Goal: Transaction & Acquisition: Book appointment/travel/reservation

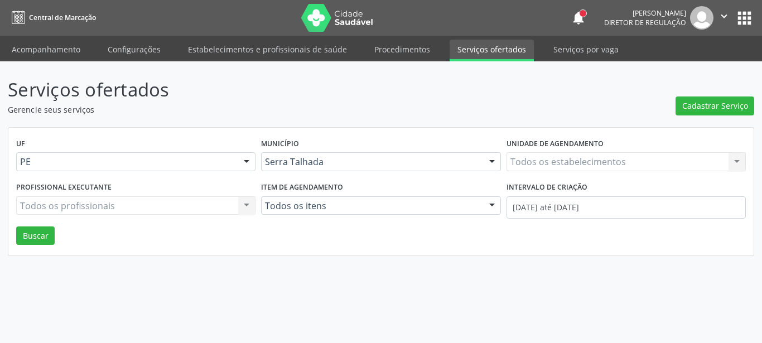
click at [537, 168] on div "Todos os estabelecimentos Todos os estabelecimentos Nenhum resultado encontrado…" at bounding box center [626, 161] width 239 height 19
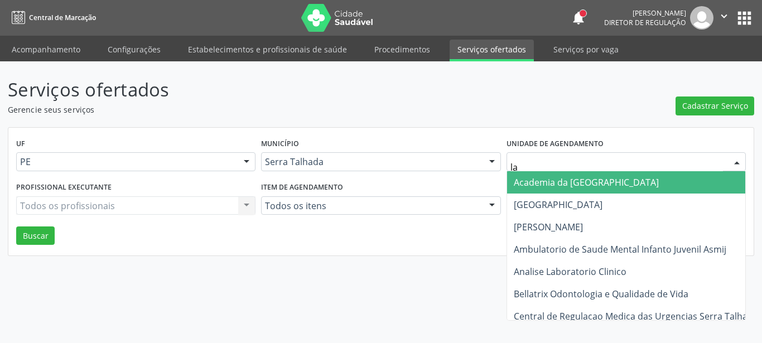
type input "lab"
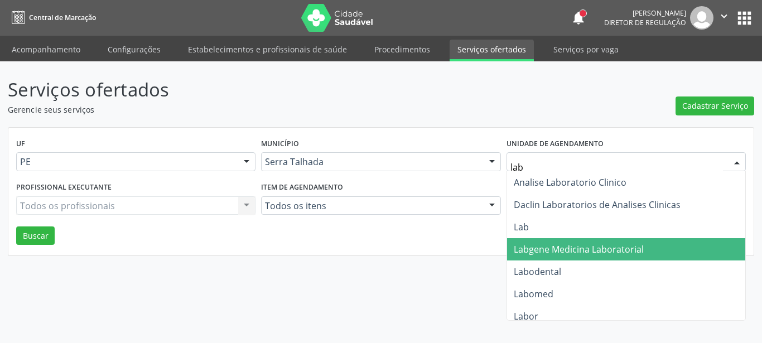
click at [561, 258] on span "Labgene Medicina Laboratorial" at bounding box center [626, 249] width 238 height 22
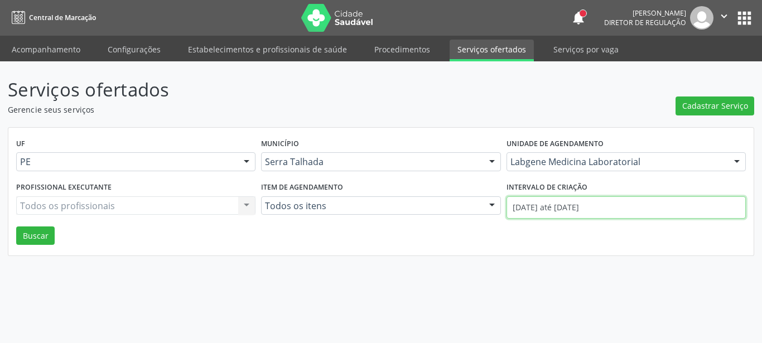
click at [561, 202] on input "01/09/2025 até 02/09/2025" at bounding box center [626, 207] width 239 height 22
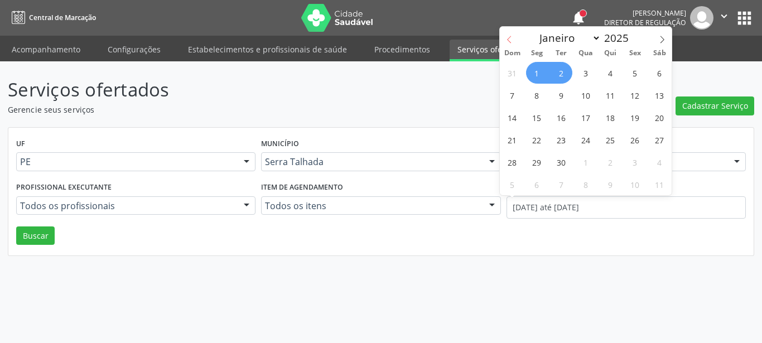
click at [506, 37] on span at bounding box center [509, 36] width 19 height 19
select select "7"
click at [643, 70] on span "1" at bounding box center [635, 73] width 22 height 22
type input "01/08/2025"
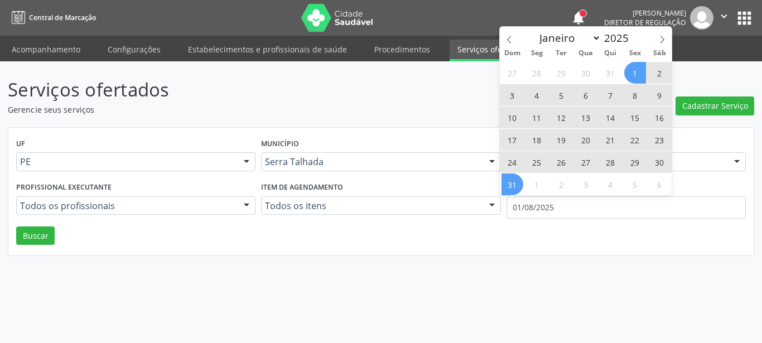
click at [492, 206] on div at bounding box center [492, 206] width 17 height 19
click at [511, 187] on span "31" at bounding box center [513, 185] width 22 height 22
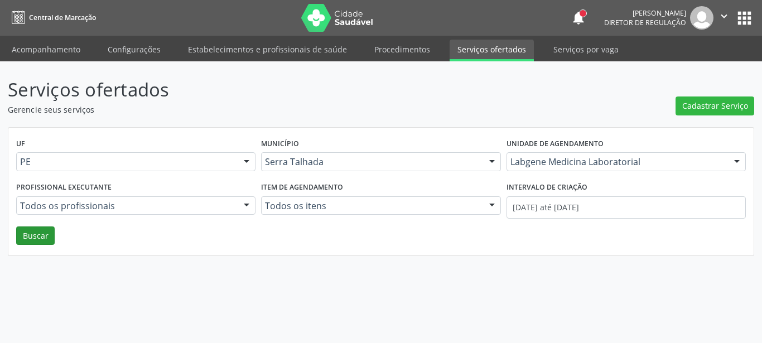
drag, startPoint x: 60, startPoint y: 228, endPoint x: 53, endPoint y: 233, distance: 9.2
click at [54, 234] on div "UF PE PE Nenhum resultado encontrado para: " " Não há nenhuma opção para ser ex…" at bounding box center [380, 192] width 745 height 128
click at [41, 232] on button "Buscar" at bounding box center [35, 236] width 39 height 19
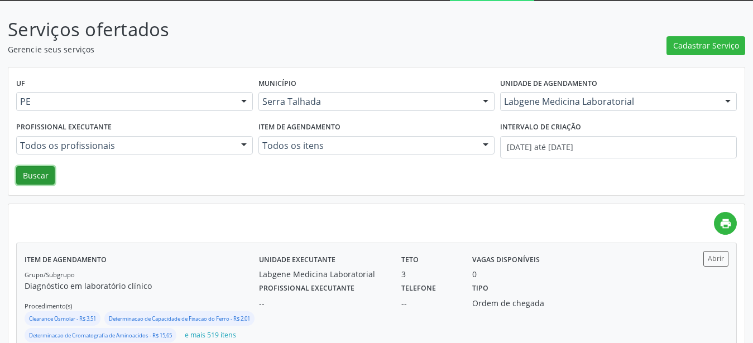
scroll to position [110, 0]
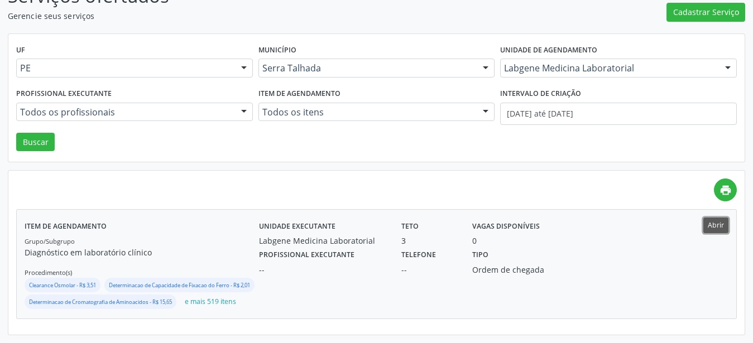
click at [712, 218] on button "Abrir" at bounding box center [715, 225] width 25 height 15
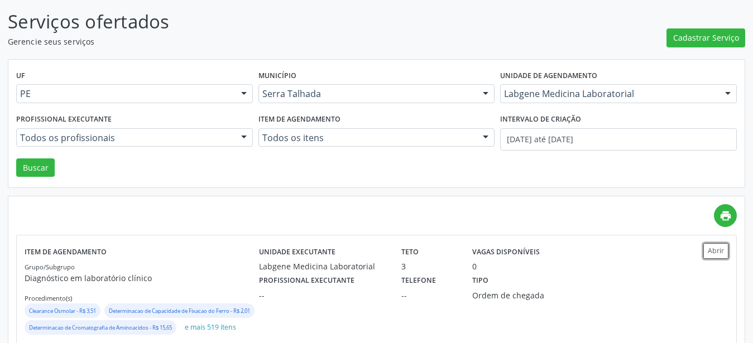
scroll to position [0, 0]
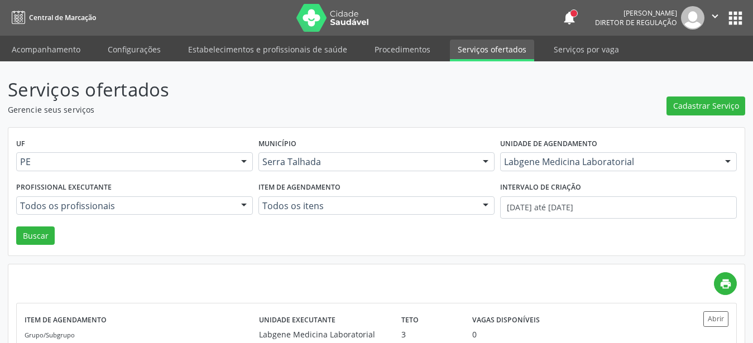
click at [729, 16] on button "apps" at bounding box center [735, 18] width 20 height 20
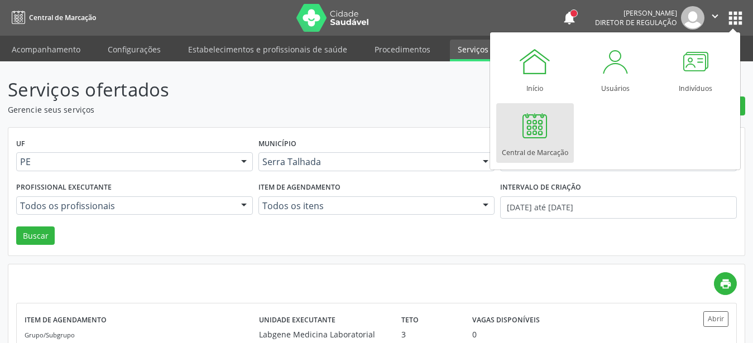
click at [523, 130] on div at bounding box center [534, 125] width 33 height 33
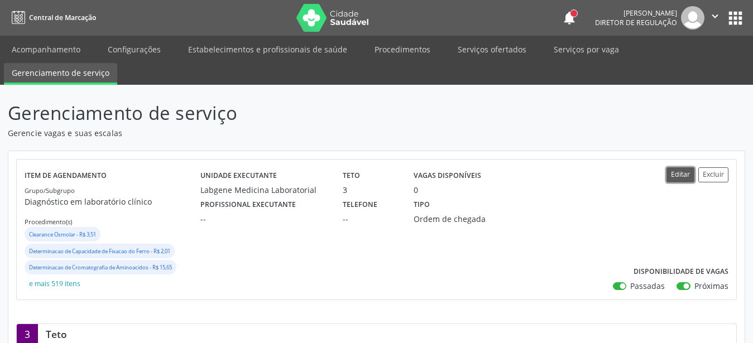
click at [670, 175] on button "Editar" at bounding box center [680, 174] width 28 height 15
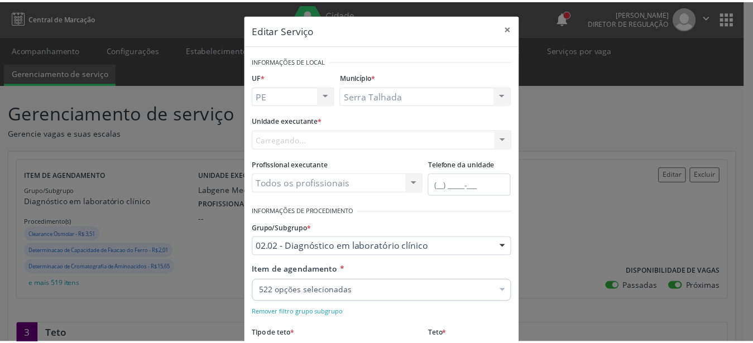
scroll to position [127, 0]
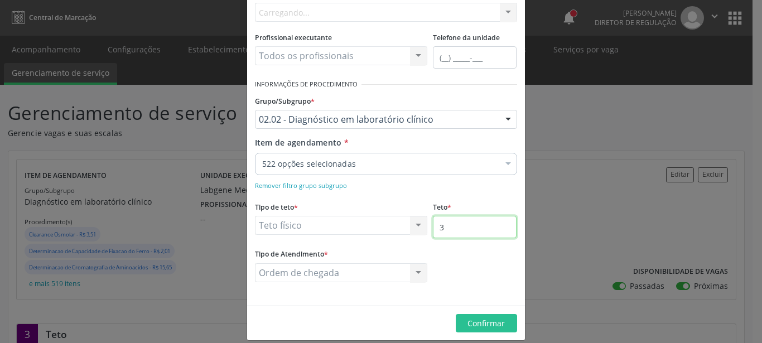
click at [471, 237] on input "3" at bounding box center [475, 227] width 84 height 22
type input "4"
click at [479, 317] on button "Confirmar" at bounding box center [486, 323] width 61 height 19
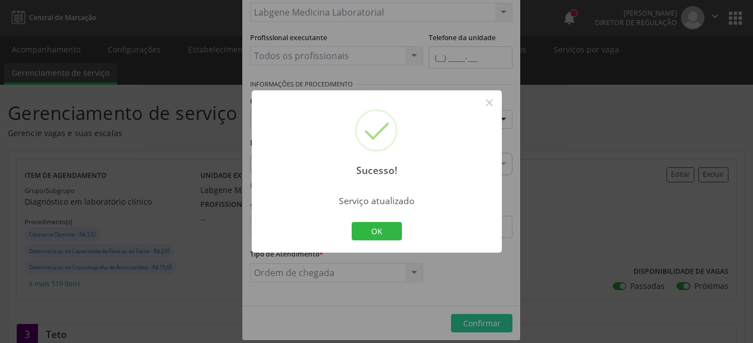
scroll to position [57, 0]
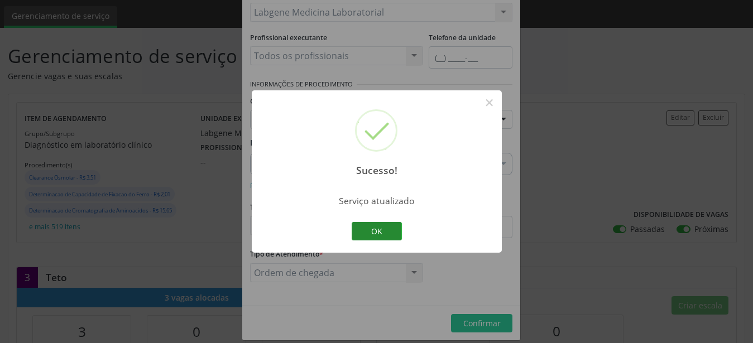
click at [375, 234] on button "OK" at bounding box center [377, 231] width 50 height 19
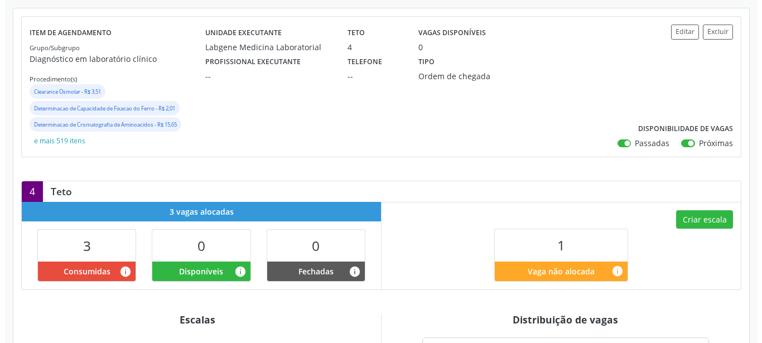
scroll to position [228, 0]
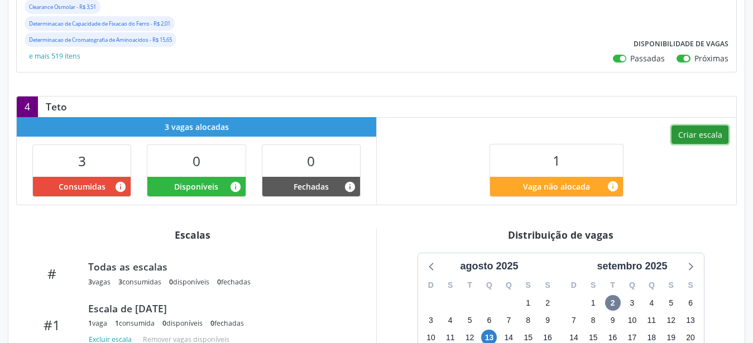
click at [701, 136] on button "Criar escala" at bounding box center [699, 135] width 57 height 19
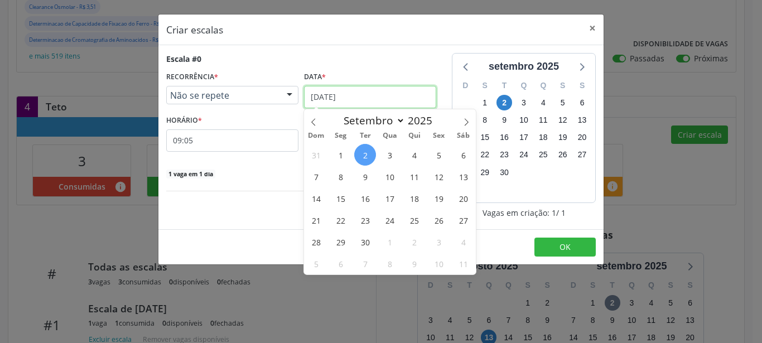
click at [343, 99] on input "02/09/2025" at bounding box center [370, 97] width 132 height 22
click at [396, 153] on span "3" at bounding box center [390, 155] width 22 height 22
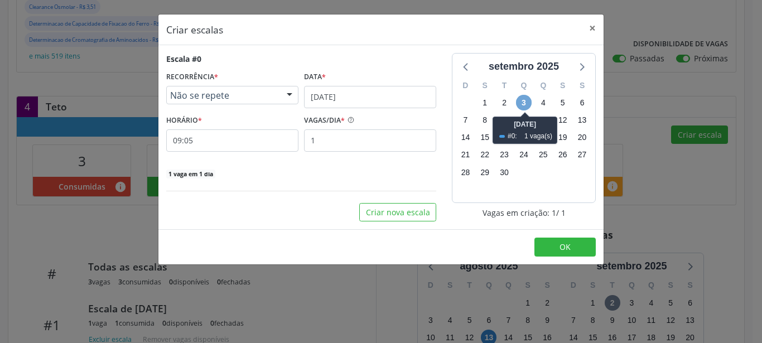
click at [527, 98] on span "3" at bounding box center [524, 103] width 16 height 16
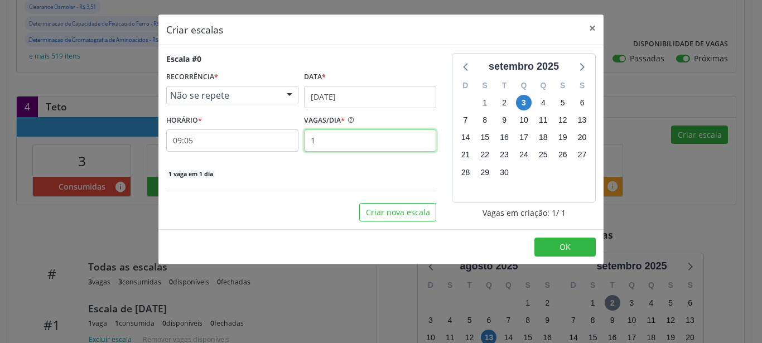
click at [336, 134] on input "1" at bounding box center [370, 140] width 132 height 22
click at [187, 136] on input "09:05" at bounding box center [232, 140] width 132 height 22
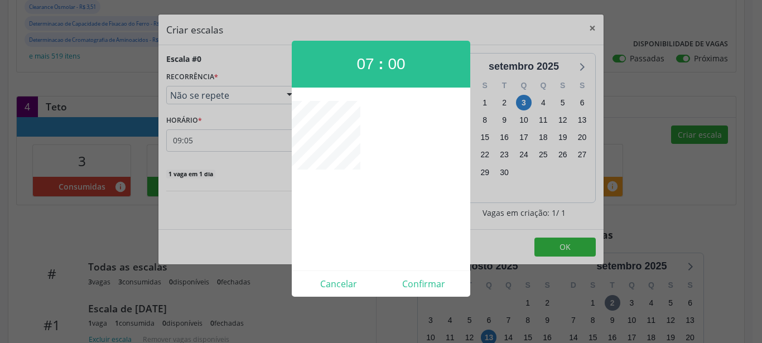
click at [263, 201] on div at bounding box center [381, 171] width 762 height 343
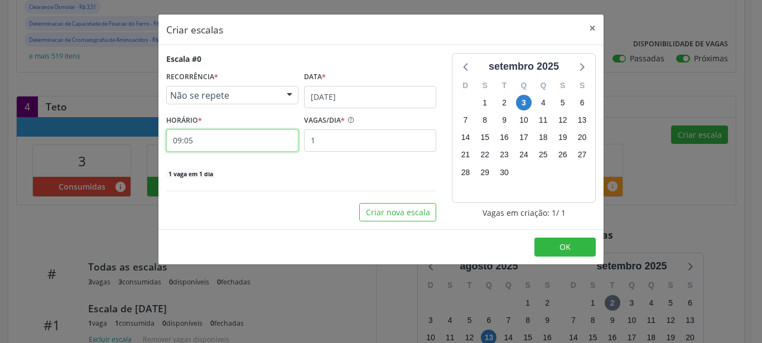
click at [184, 142] on input "09:05" at bounding box center [232, 140] width 132 height 22
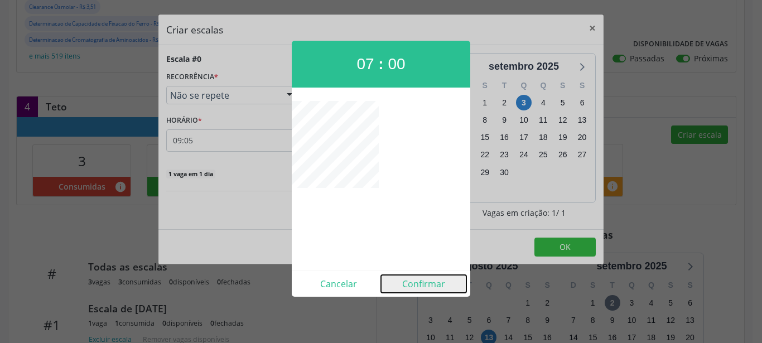
click at [435, 285] on button "Confirmar" at bounding box center [423, 284] width 85 height 18
type input "07:00"
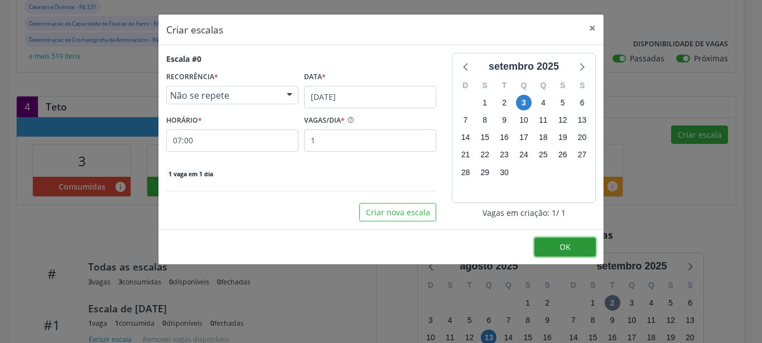
click at [575, 242] on button "OK" at bounding box center [565, 247] width 61 height 19
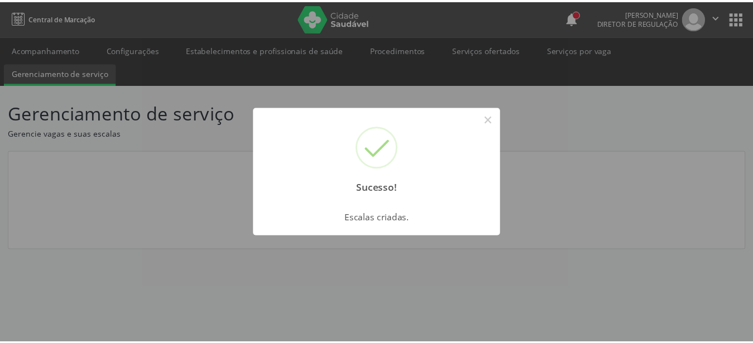
scroll to position [0, 0]
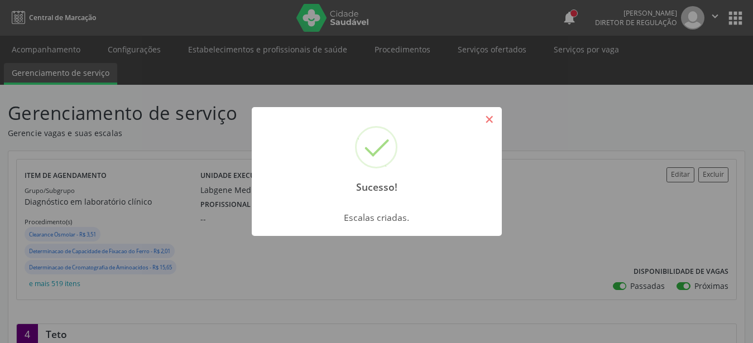
click at [494, 116] on button "×" at bounding box center [489, 119] width 19 height 19
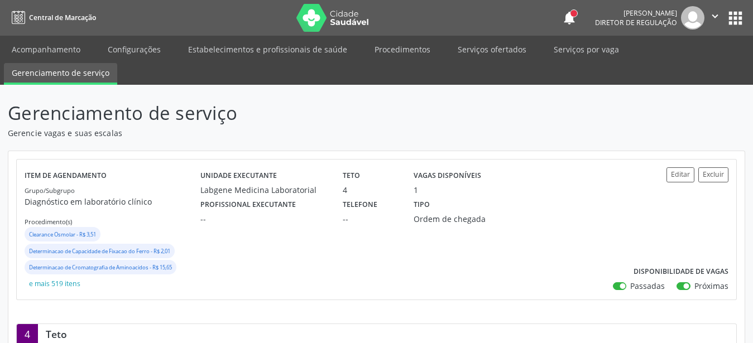
click at [508, 267] on div "Unidade executante Labgene Medicina Laboratorial Teto 4 Vagas disponíveis 1 Pro…" at bounding box center [405, 229] width 411 height 125
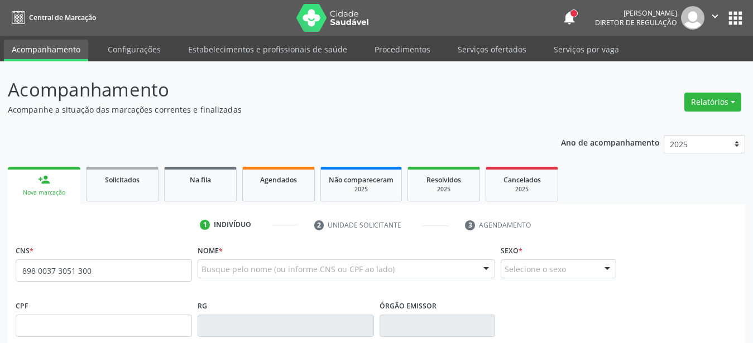
type input "898 0037 3051 3003"
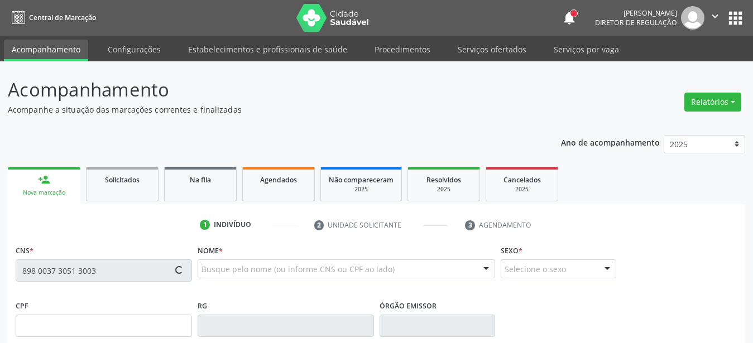
type input "21/02/1969"
type input "Luzia Pereira de Fontes"
type input "(87) 99652-5106"
type input "192"
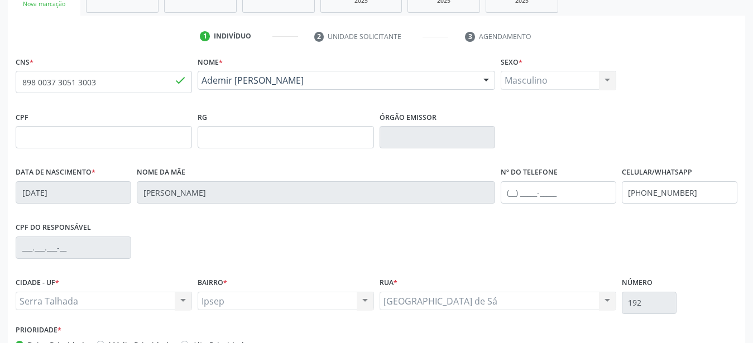
scroll to position [228, 0]
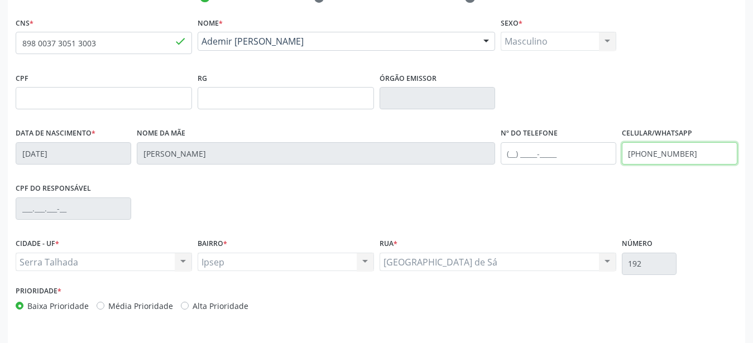
drag, startPoint x: 714, startPoint y: 153, endPoint x: 447, endPoint y: 147, distance: 266.8
click at [622, 147] on input "(87) 99652-5106" at bounding box center [680, 153] width 116 height 22
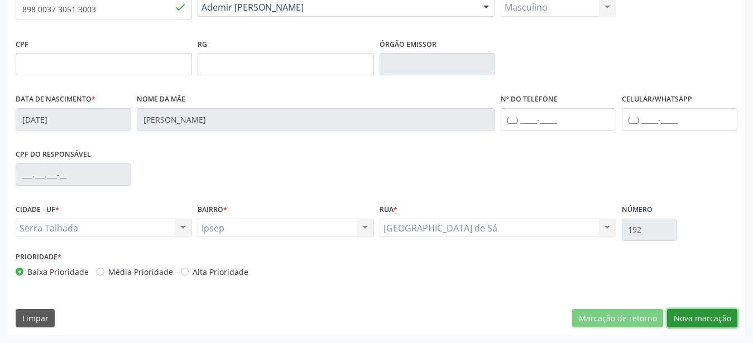
click at [719, 319] on button "Nova marcação" at bounding box center [702, 318] width 70 height 19
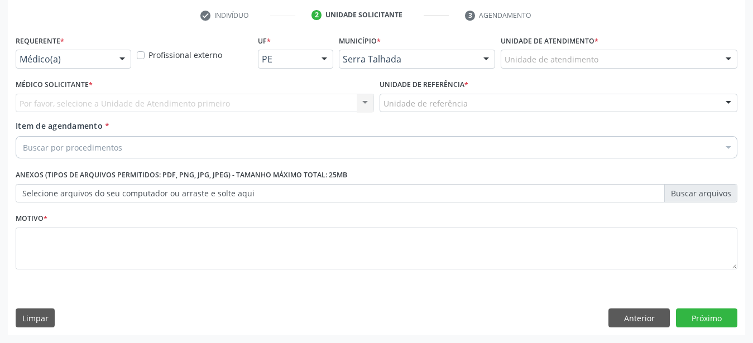
scroll to position [219, 0]
click at [111, 58] on div "Médico(a)" at bounding box center [74, 59] width 116 height 19
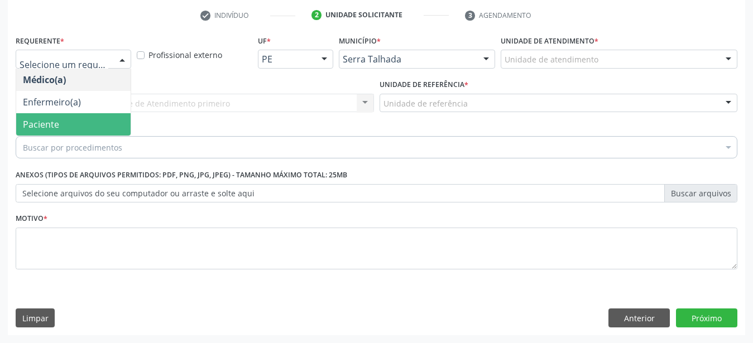
click at [94, 113] on span "Paciente" at bounding box center [73, 124] width 114 height 22
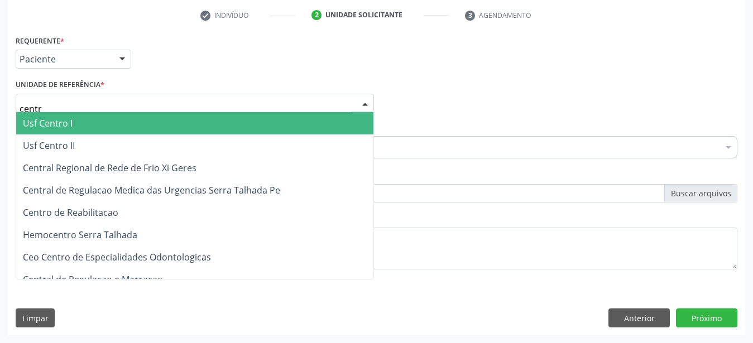
type input "centro"
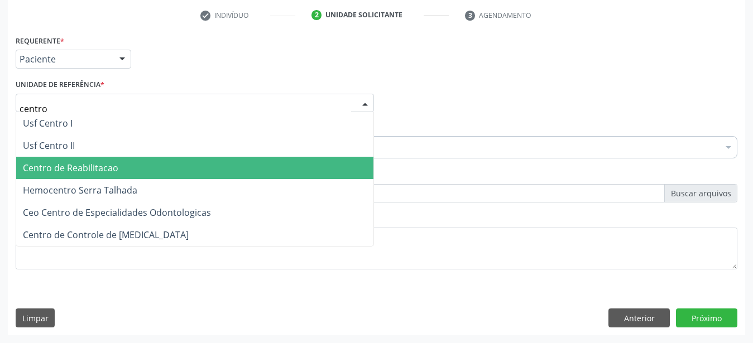
click at [85, 162] on span "Centro de Reabilitacao" at bounding box center [70, 168] width 95 height 12
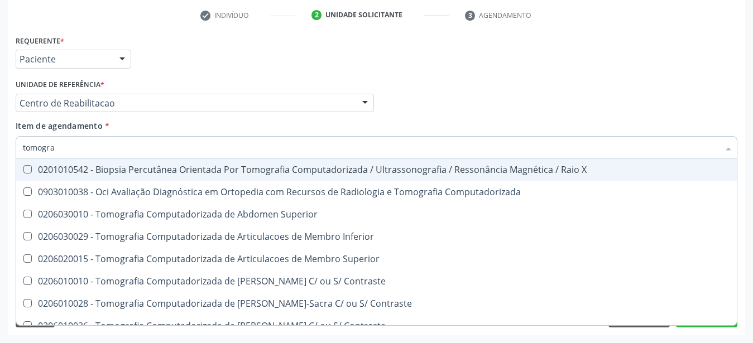
type input "tomograf"
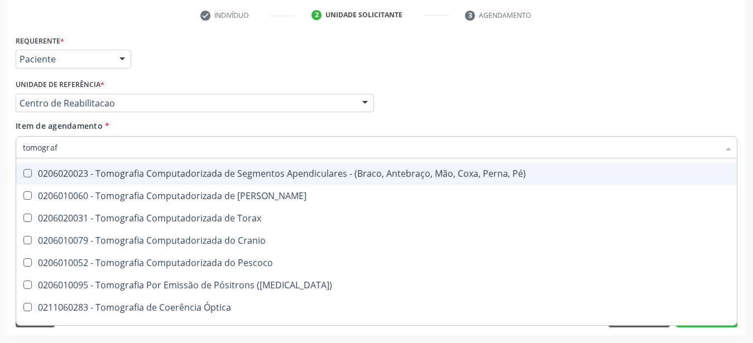
scroll to position [221, 0]
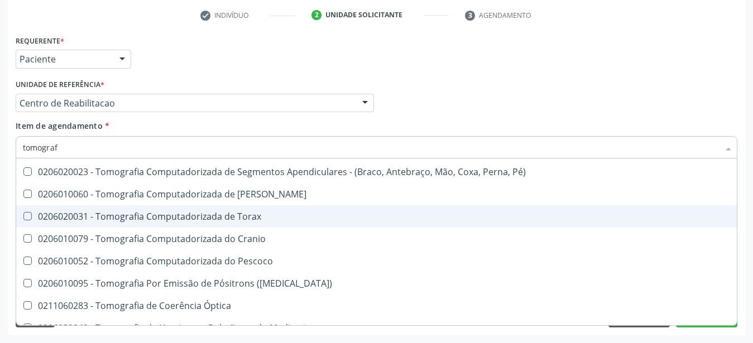
click at [287, 212] on div "0206020031 - Tomografia Computadorizada de Torax" at bounding box center [376, 216] width 707 height 9
checkbox Torax "true"
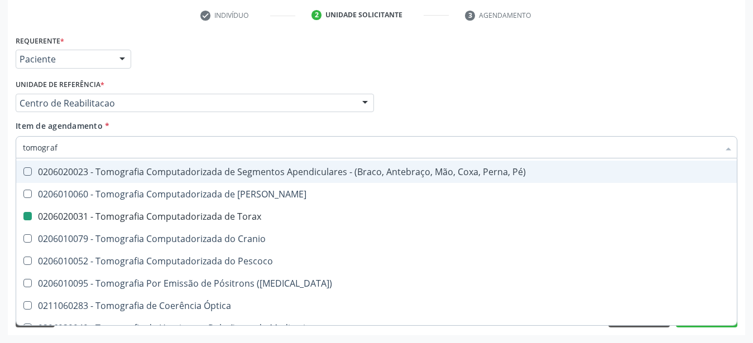
drag, startPoint x: 552, startPoint y: 86, endPoint x: 290, endPoint y: 243, distance: 305.1
click at [549, 89] on div "Médico Solicitante Por favor, selecione a Unidade de Atendimento primeiro Nenhu…" at bounding box center [376, 98] width 727 height 44
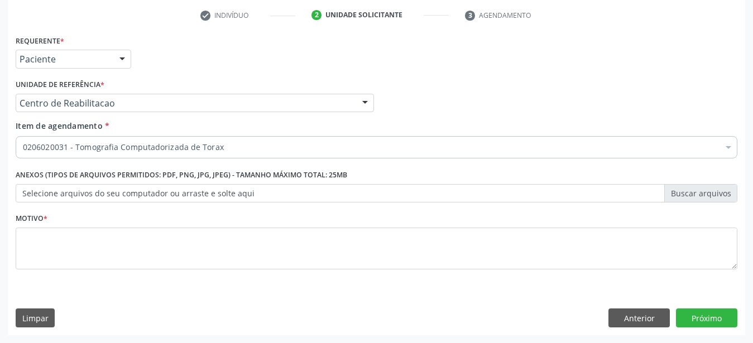
checkbox Torax "true"
checkbox Paciente\) "false"
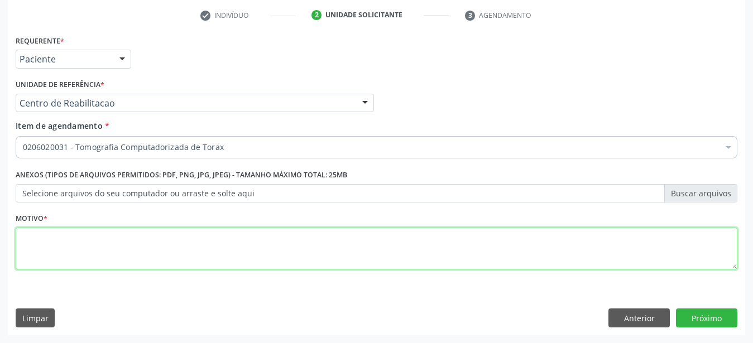
click at [234, 238] on textarea at bounding box center [376, 249] width 721 height 42
type textarea "..."
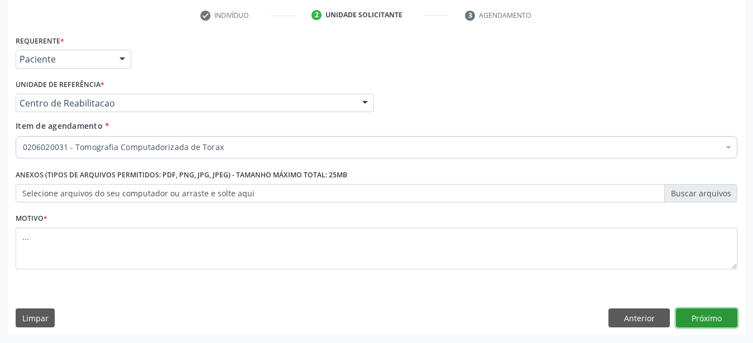
click at [712, 318] on button "Próximo" at bounding box center [706, 318] width 61 height 19
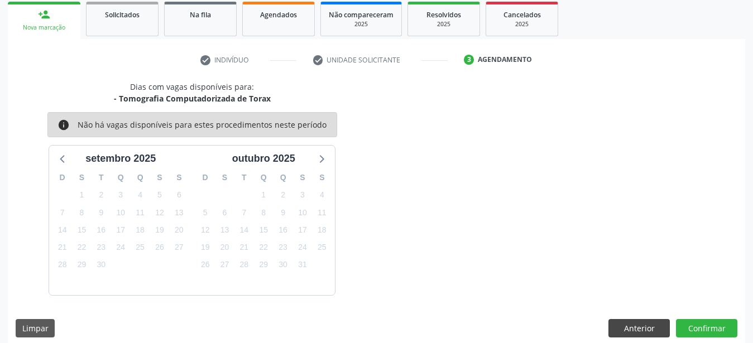
scroll to position [175, 0]
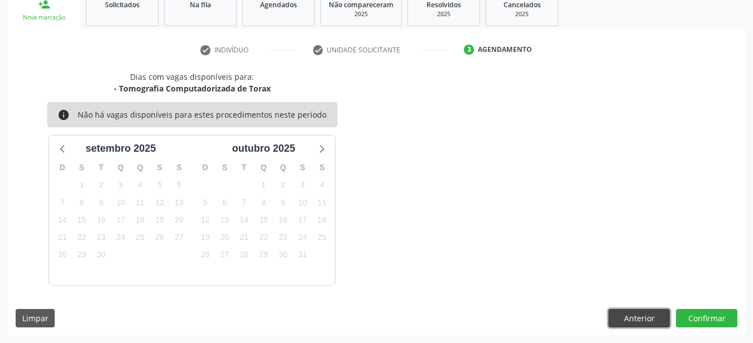
click at [646, 316] on button "Anterior" at bounding box center [638, 318] width 61 height 19
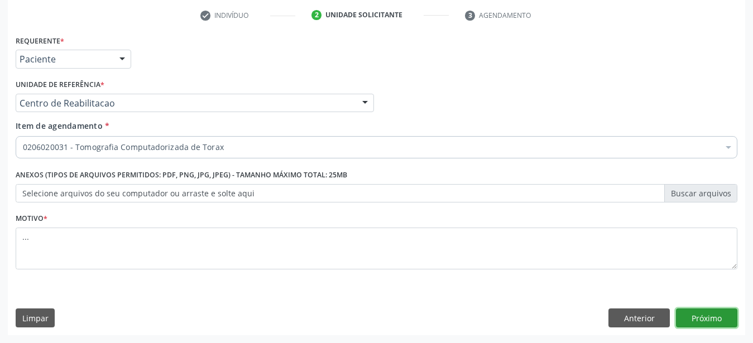
click at [713, 324] on button "Próximo" at bounding box center [706, 318] width 61 height 19
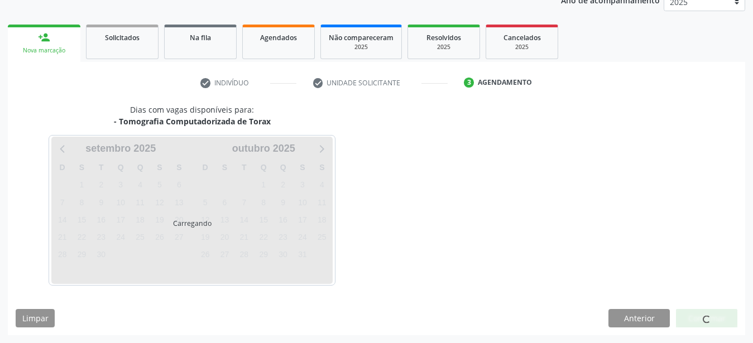
scroll to position [142, 0]
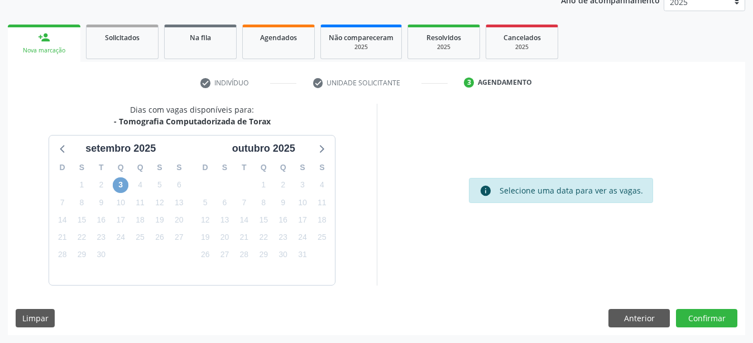
click at [124, 182] on span "3" at bounding box center [121, 185] width 16 height 16
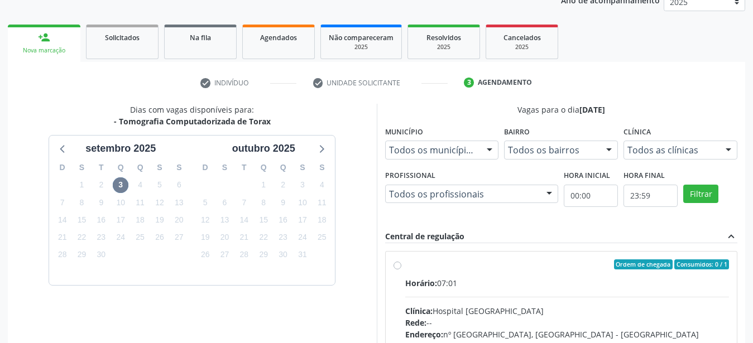
drag, startPoint x: 397, startPoint y: 262, endPoint x: 416, endPoint y: 258, distance: 18.8
click at [405, 268] on label "Ordem de chegada Consumidos: 0 / 1 Horário: 07:01 Clínica: Hospital Santa Marta…" at bounding box center [567, 344] width 324 height 171
click at [398, 268] on input "Ordem de chegada Consumidos: 0 / 1 Horário: 07:01 Clínica: Hospital Santa Marta…" at bounding box center [397, 264] width 8 height 10
radio input "true"
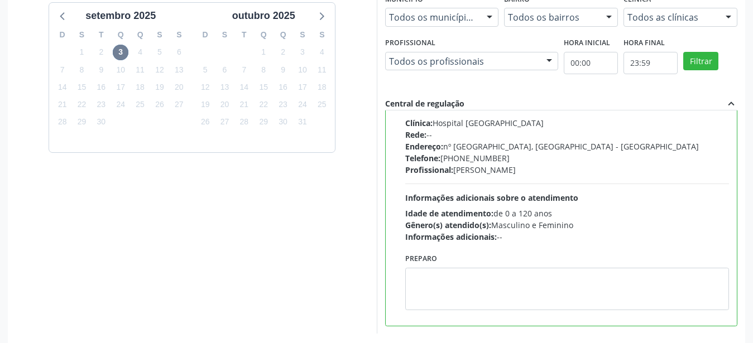
scroll to position [323, 0]
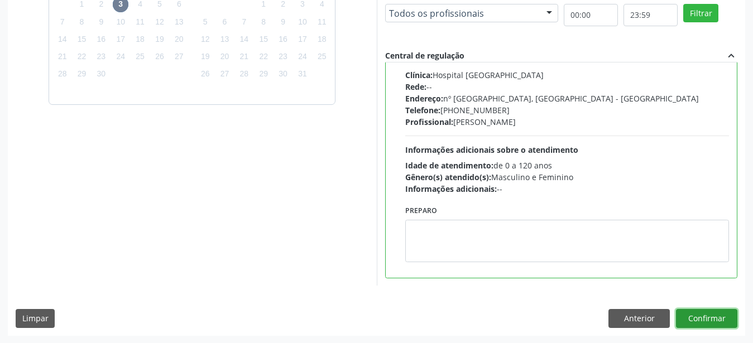
click at [716, 320] on button "Confirmar" at bounding box center [706, 318] width 61 height 19
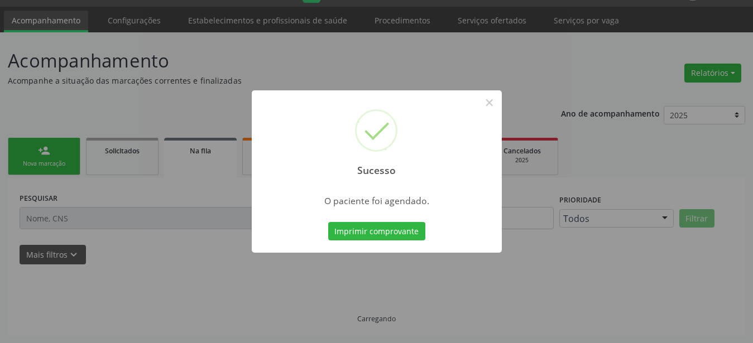
scroll to position [28, 0]
click at [370, 237] on button "Imprimir comprovante" at bounding box center [376, 231] width 97 height 19
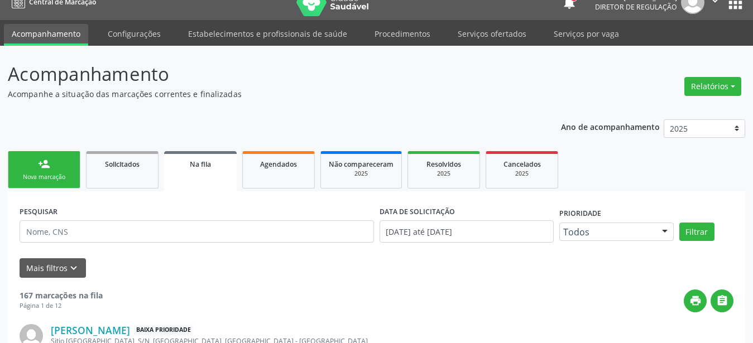
scroll to position [0, 0]
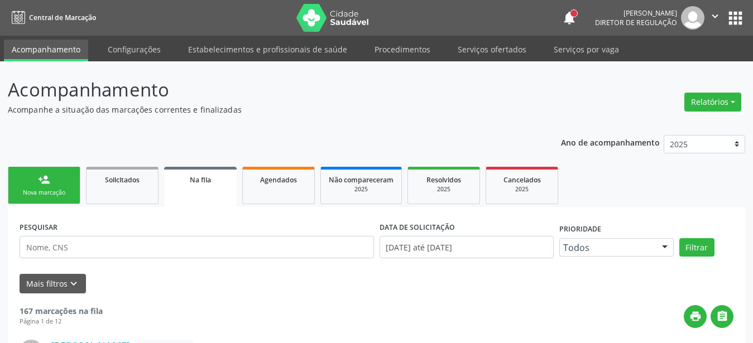
click at [736, 15] on button "apps" at bounding box center [735, 18] width 20 height 20
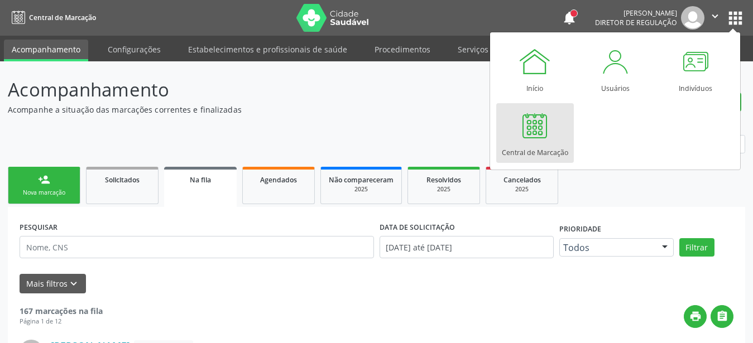
click at [542, 143] on div "Central de Marcação" at bounding box center [535, 149] width 66 height 15
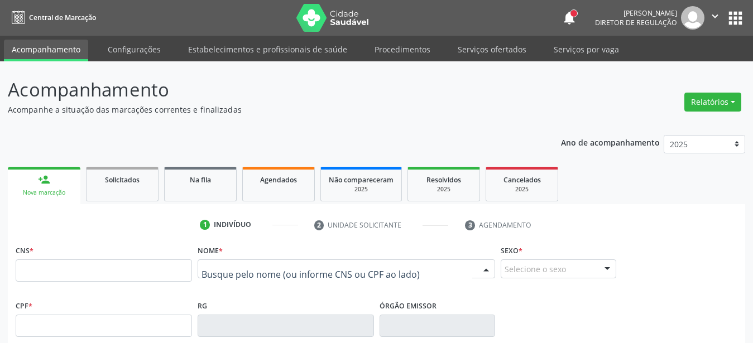
click at [236, 261] on div at bounding box center [346, 268] width 297 height 19
click at [233, 268] on input "text" at bounding box center [336, 274] width 271 height 22
click at [252, 263] on div at bounding box center [346, 268] width 297 height 19
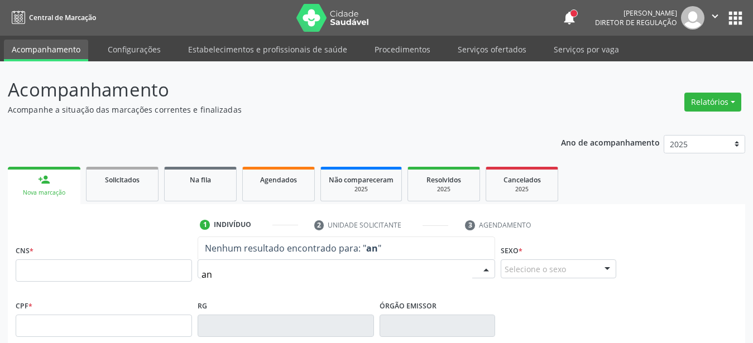
type input "a"
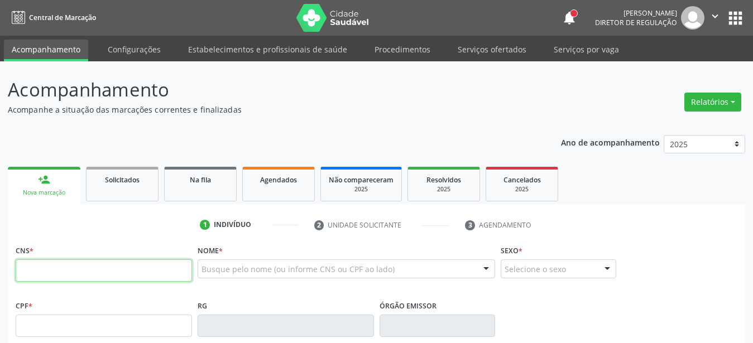
click at [141, 270] on input "text" at bounding box center [104, 270] width 176 height 22
type input "898 0034 2511 4974"
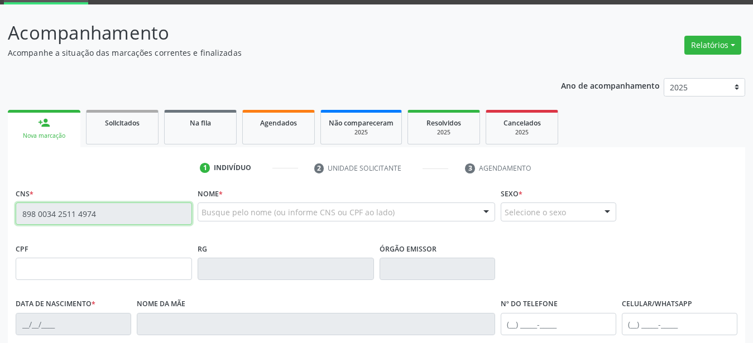
type input "[DATE]"
type input "[PERSON_NAME]"
type input "[PHONE_NUMBER]"
type input "049.080.344-00"
type input "96"
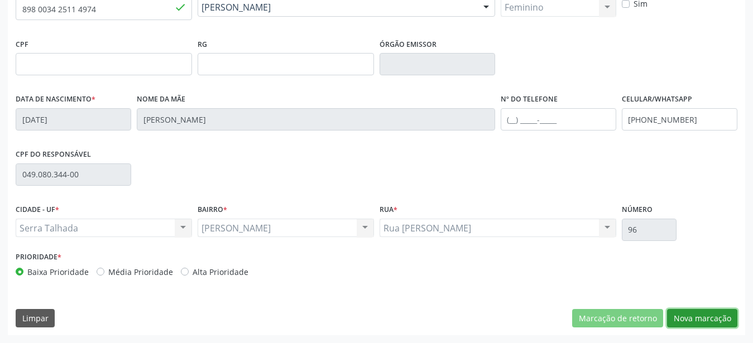
click at [694, 316] on button "Nova marcação" at bounding box center [702, 318] width 70 height 19
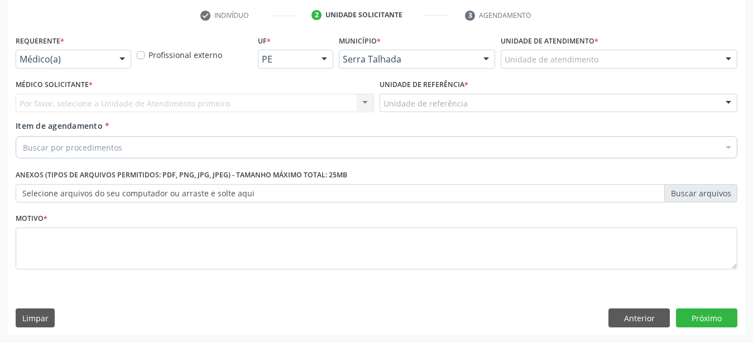
scroll to position [219, 0]
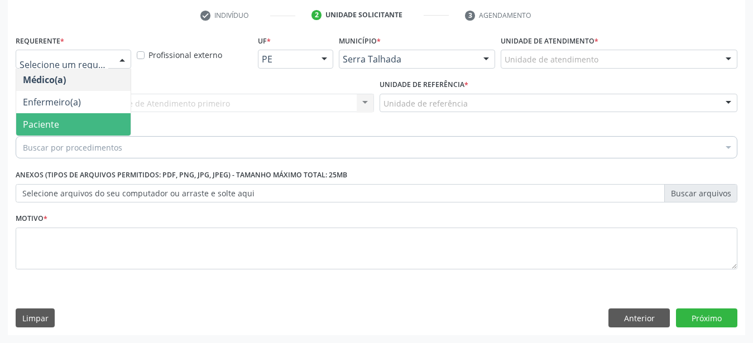
click at [54, 118] on span "Paciente" at bounding box center [41, 124] width 36 height 12
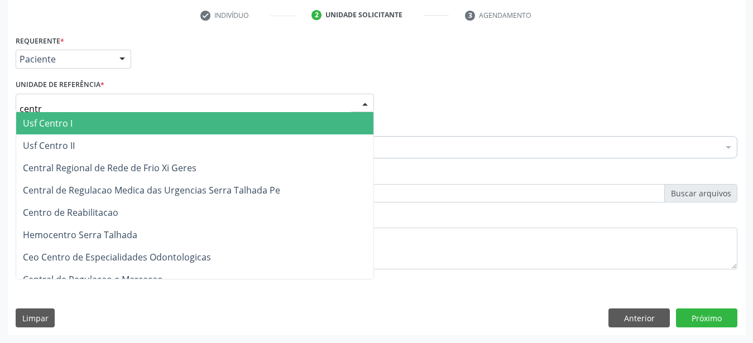
type input "centro"
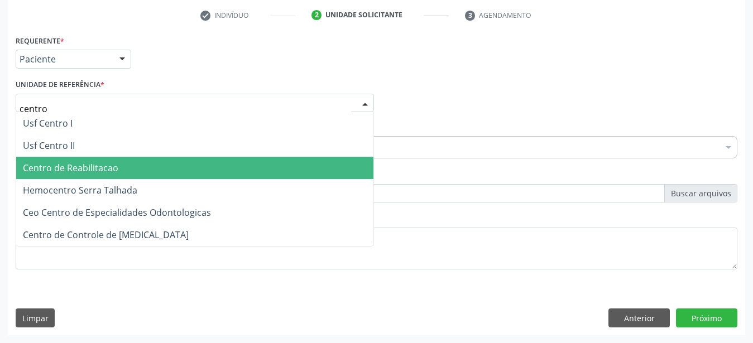
click at [64, 166] on span "Centro de Reabilitacao" at bounding box center [194, 168] width 357 height 22
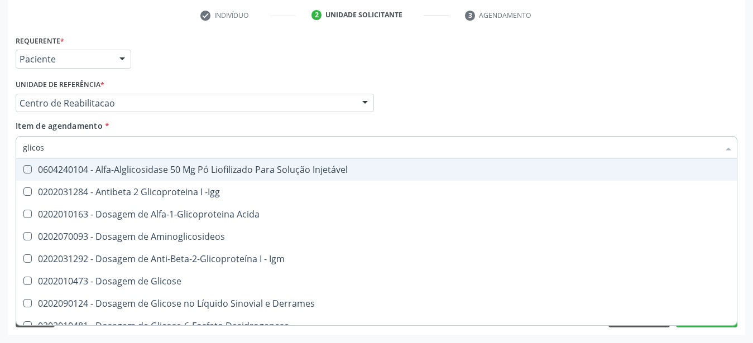
type input "glicose"
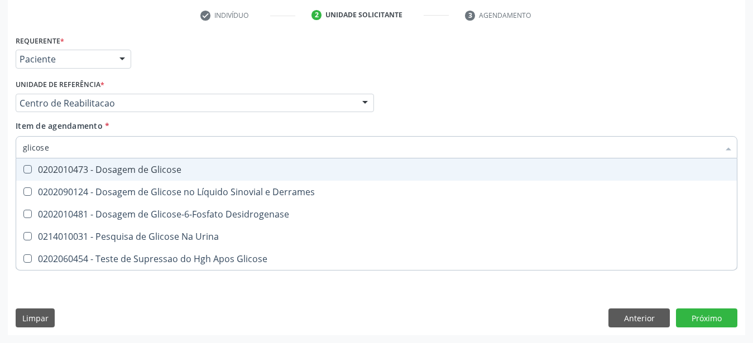
click at [175, 165] on div "0202010473 - Dosagem de Glicose" at bounding box center [376, 169] width 707 height 9
checkbox Glicose "true"
type input "glicos"
checkbox Glicose "false"
checkbox Desidrogenase "true"
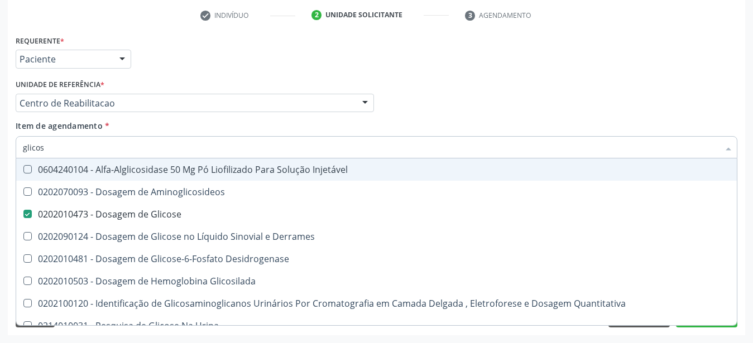
type input "glico"
checkbox Glicose "false"
checkbox Glicosilada "true"
type input "glic"
checkbox Glicosilada "false"
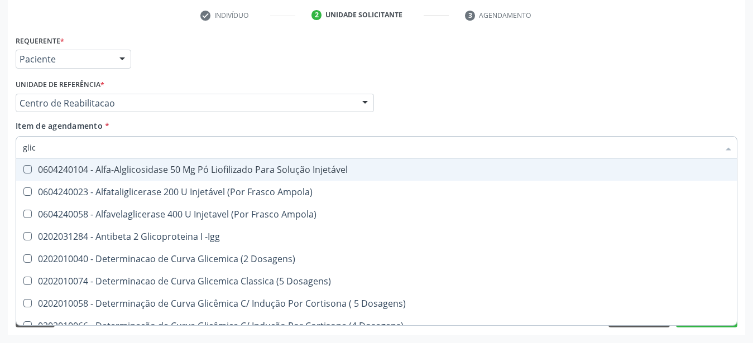
type input "gli"
checkbox Glicose "false"
checkbox Glicosilada "true"
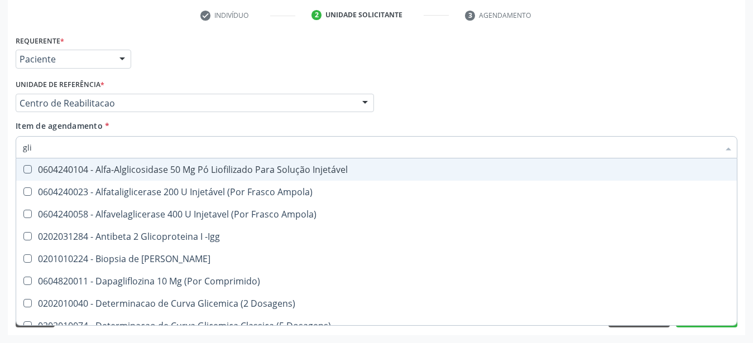
type input "gl"
checkbox Glicose "false"
type input "g"
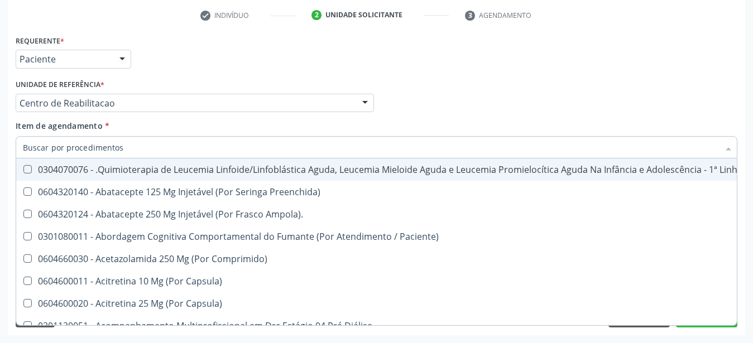
checkbox Glicose "false"
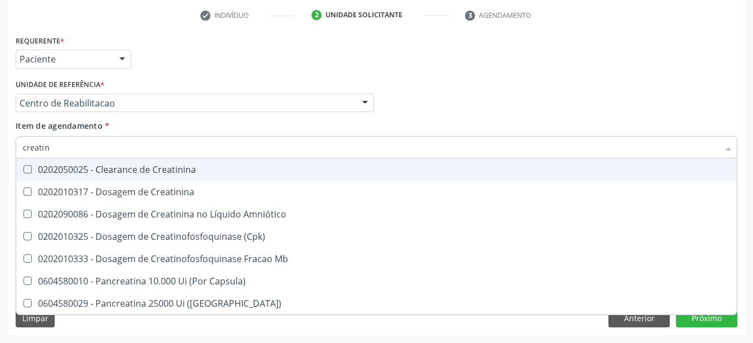
type input "creatini"
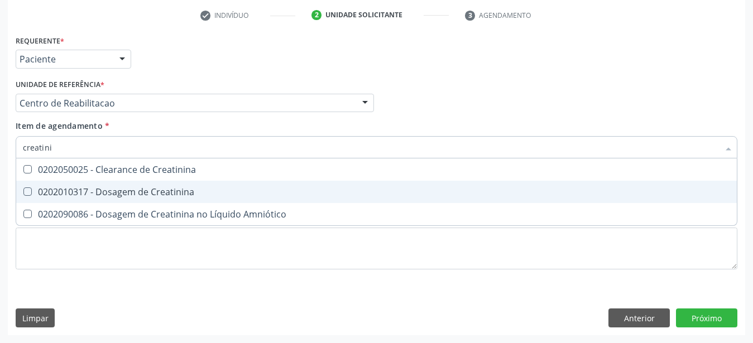
click at [170, 187] on div "0202010317 - Dosagem de Creatinina" at bounding box center [376, 191] width 707 height 9
checkbox Creatinina "true"
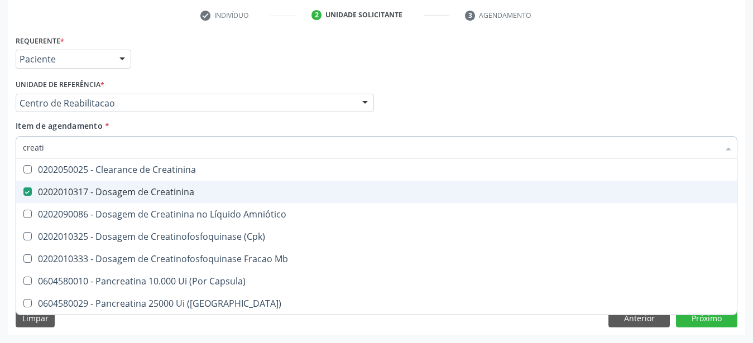
type input "creat"
checkbox Creatinina "false"
checkbox \(Cpk\) "true"
type input "crea"
checkbox \(Cpk\) "false"
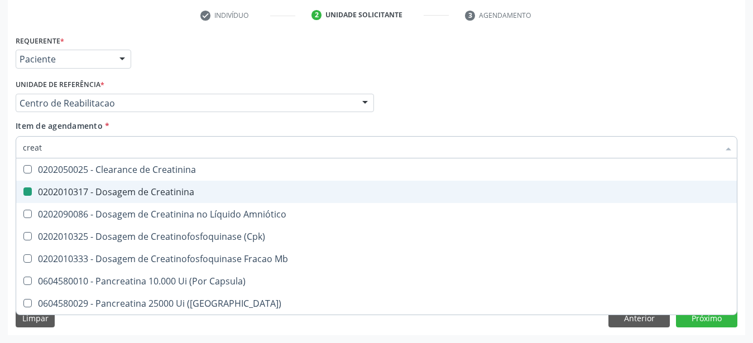
checkbox Capsula\) "true"
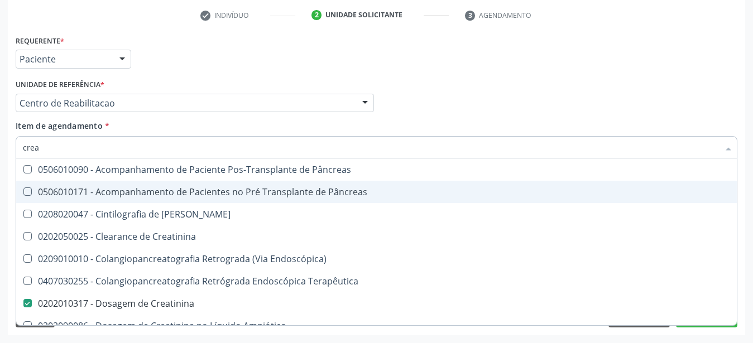
type input "cre"
checkbox Creatinina "false"
checkbox Oncologia "true"
type input "cr"
checkbox Oncologia "false"
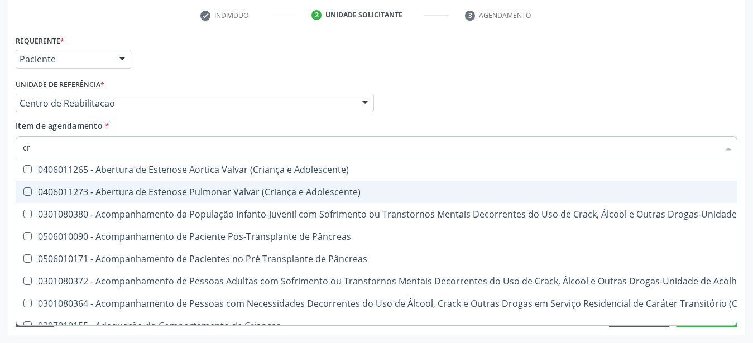
type input "c"
checkbox Creatinina "false"
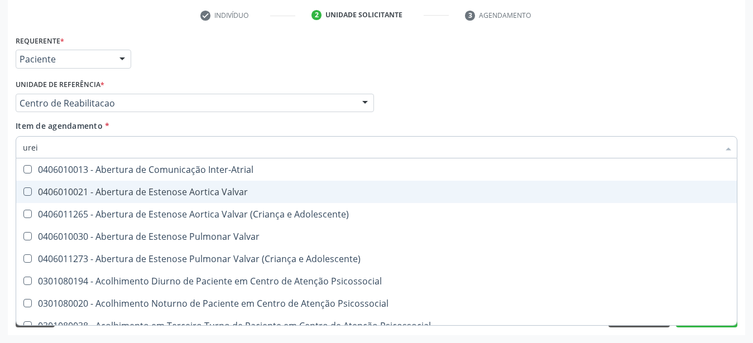
type input "ureia"
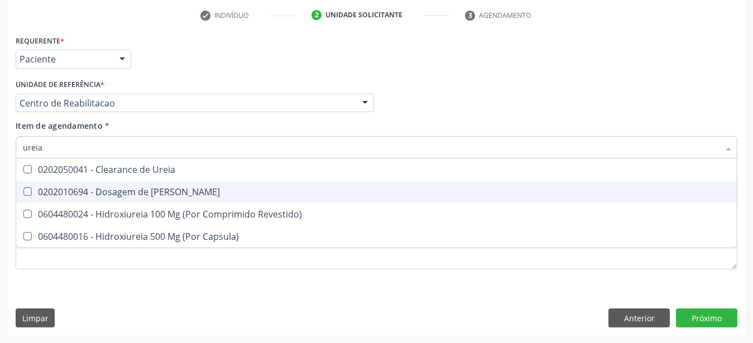
click at [167, 187] on div "0202010694 - Dosagem de [PERSON_NAME]" at bounding box center [376, 191] width 707 height 9
checkbox Ureia "true"
type input "ure"
checkbox Ureia "false"
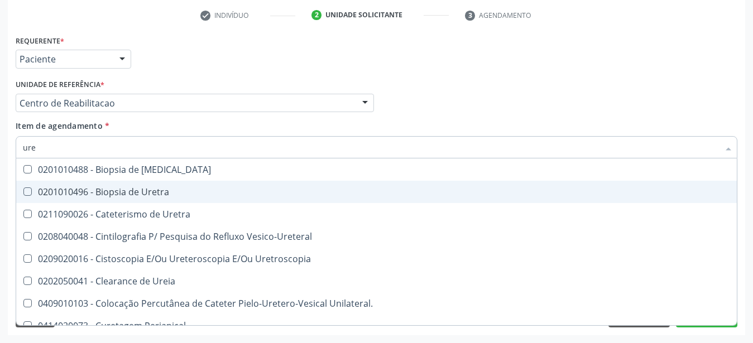
type input "ur"
checkbox Ureia "false"
type input "u"
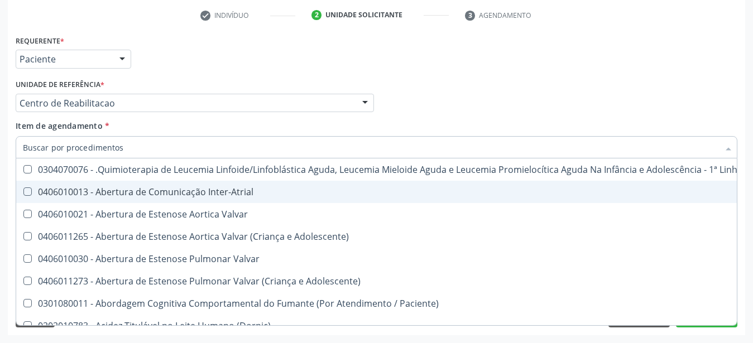
checkbox Ureia "false"
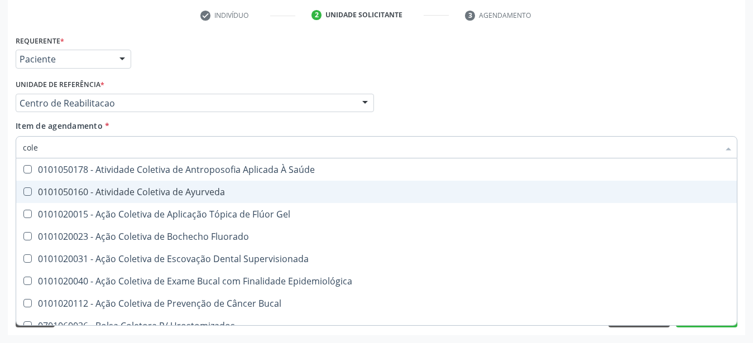
type input "coles"
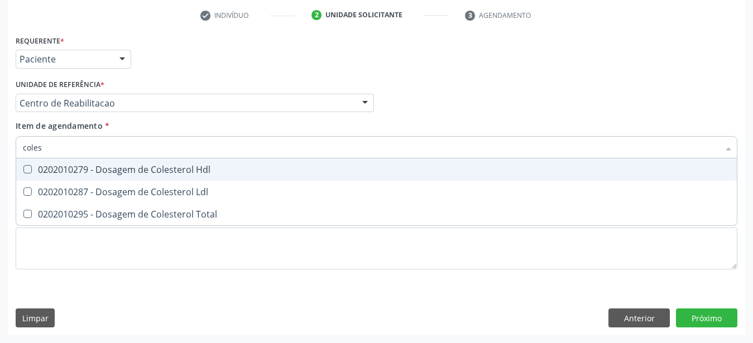
click at [169, 167] on span "0202010279 - Dosagem de Colesterol Hdl" at bounding box center [376, 169] width 720 height 22
checkbox Hdl "true"
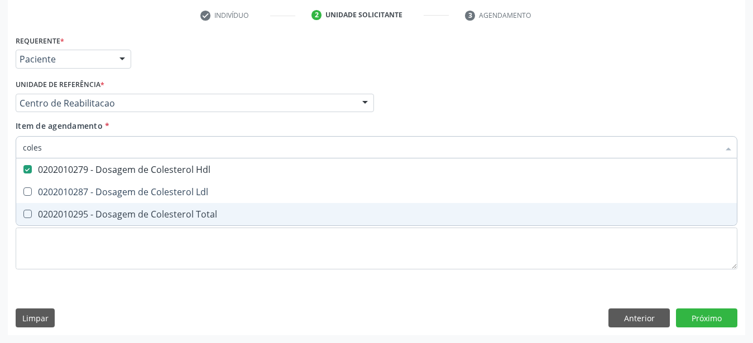
click at [163, 203] on span "0202010295 - Dosagem de Colesterol Total" at bounding box center [376, 214] width 720 height 22
checkbox Total "true"
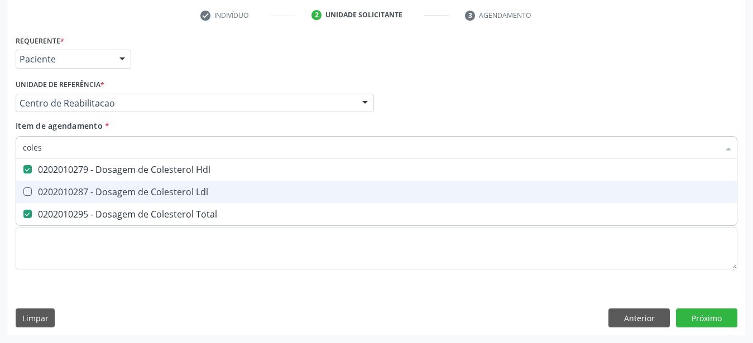
click at [138, 187] on div "0202010287 - Dosagem de Colesterol Ldl" at bounding box center [376, 191] width 707 height 9
checkbox Ldl "true"
type input "cole"
checkbox Hdl "false"
checkbox Ldl "false"
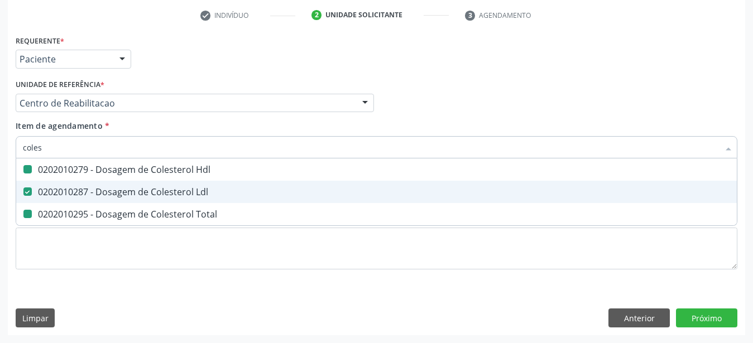
checkbox Total "false"
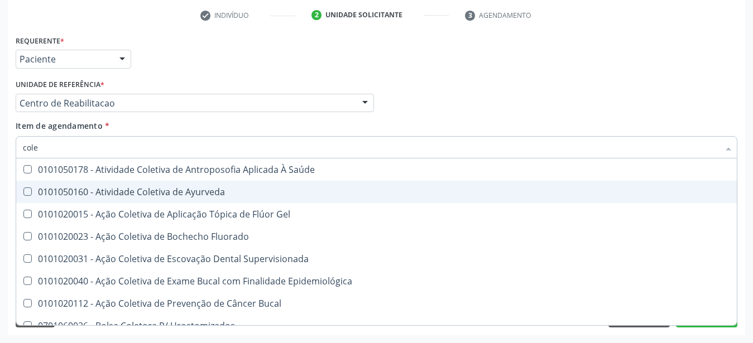
type input "col"
checkbox Hdl "false"
checkbox Ldl "false"
checkbox Total "false"
type input "c"
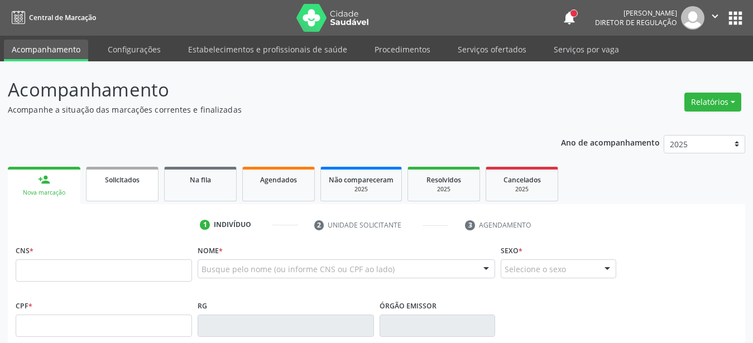
type input "160 1759 8997 0004"
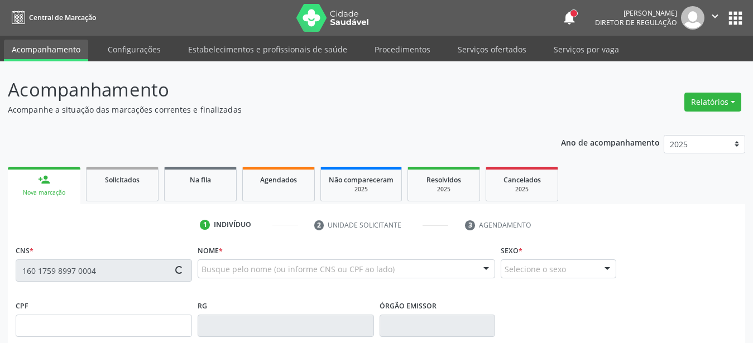
type input "[DATE]"
type input "[PERSON_NAME]"
type input "[PHONE_NUMBER]"
type input "1123"
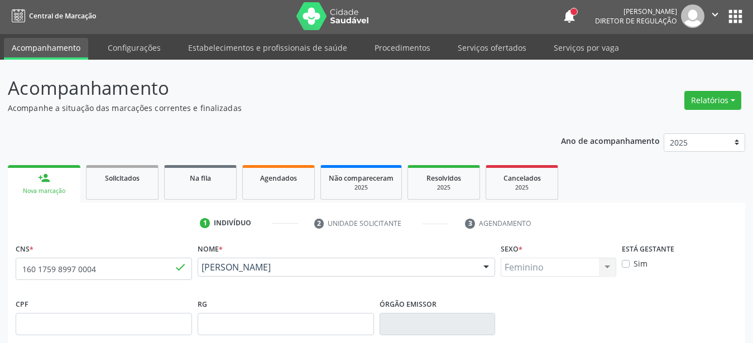
scroll to position [114, 0]
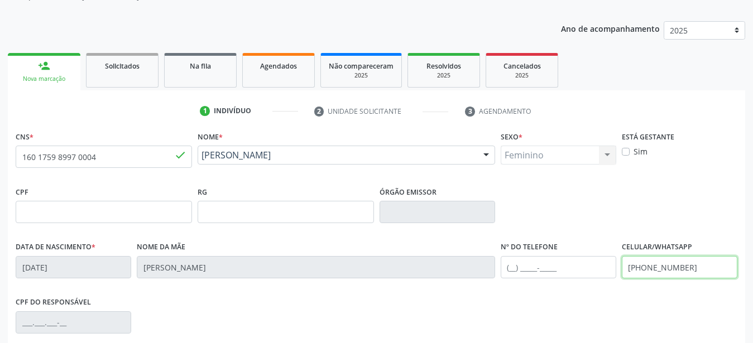
drag, startPoint x: 696, startPoint y: 269, endPoint x: 505, endPoint y: 256, distance: 191.9
click at [622, 256] on input "[PHONE_NUMBER]" at bounding box center [680, 267] width 116 height 22
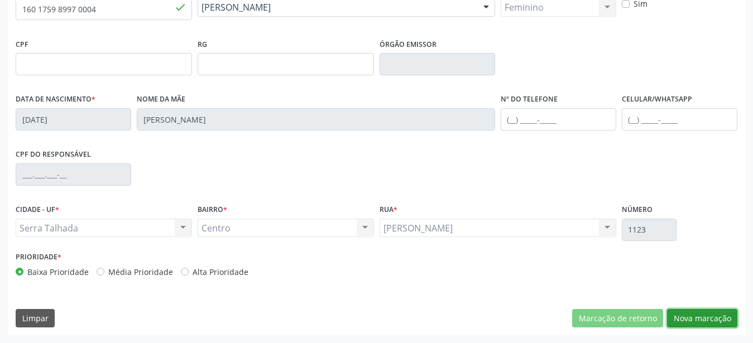
click at [713, 316] on button "Nova marcação" at bounding box center [702, 318] width 70 height 19
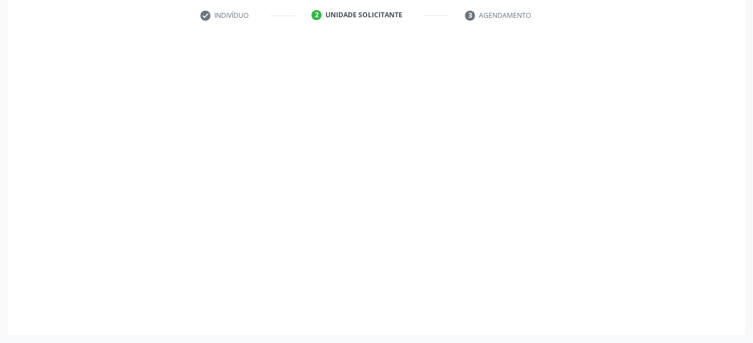
scroll to position [219, 0]
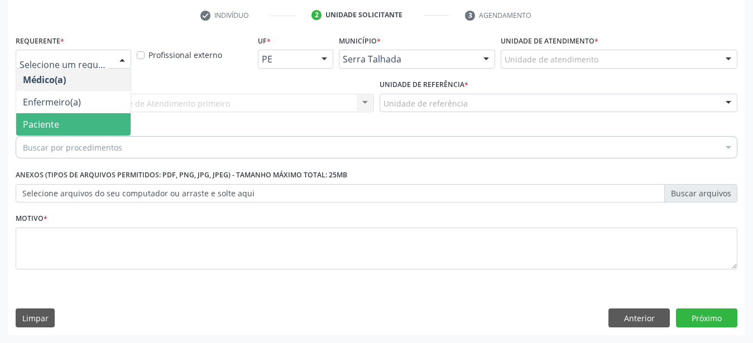
drag, startPoint x: 63, startPoint y: 114, endPoint x: 62, endPoint y: 103, distance: 11.8
click at [62, 115] on span "Paciente" at bounding box center [73, 124] width 114 height 22
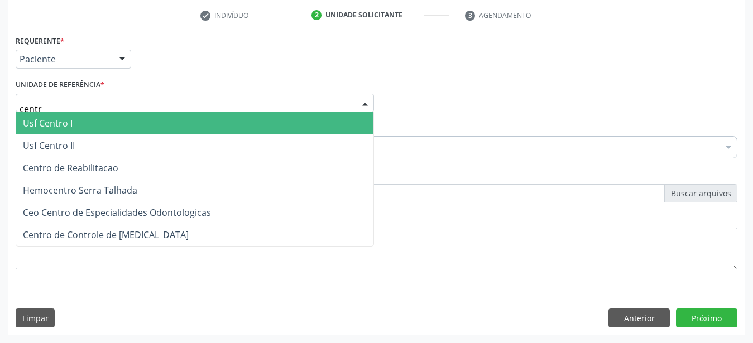
type input "centro"
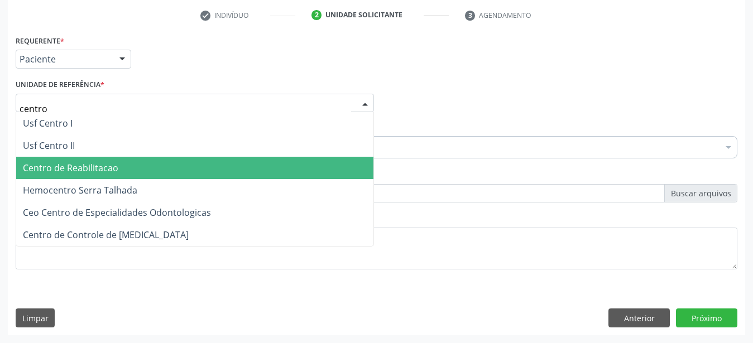
click at [66, 162] on span "Centro de Reabilitacao" at bounding box center [70, 168] width 95 height 12
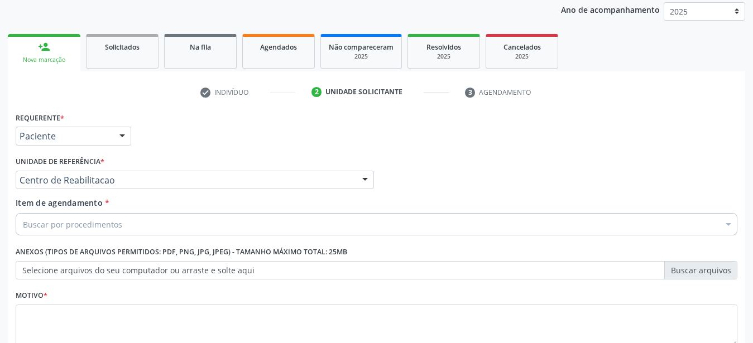
scroll to position [171, 0]
